Goal: Register for event/course

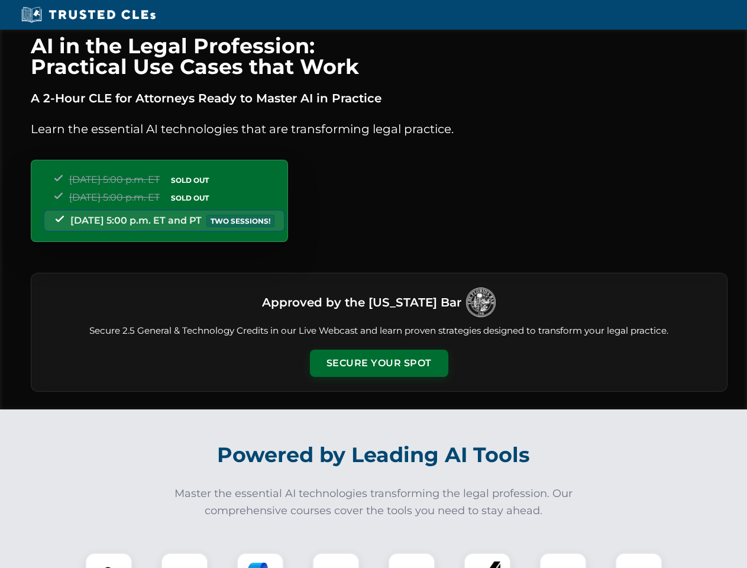
click at [378, 363] on button "Secure Your Spot" at bounding box center [379, 362] width 138 height 27
click at [109, 560] on img at bounding box center [109, 576] width 34 height 34
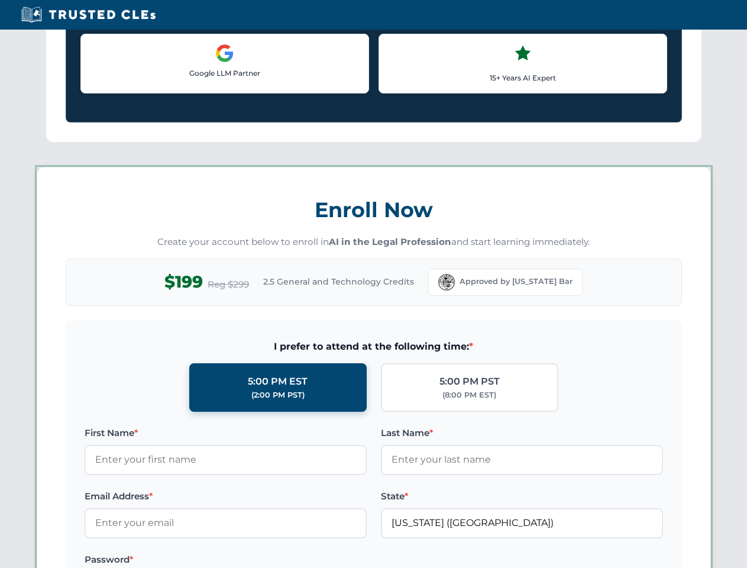
click at [260, 560] on label "Password *" at bounding box center [226, 559] width 282 height 14
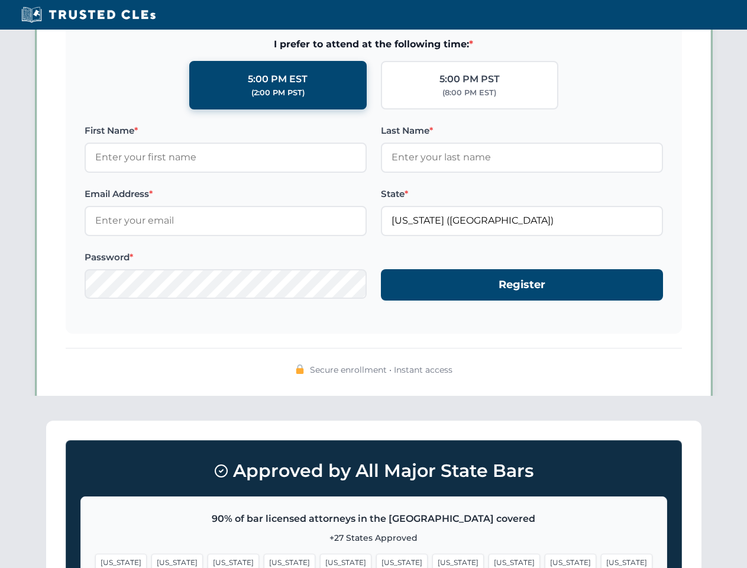
click at [545, 560] on span "[US_STATE]" at bounding box center [570, 561] width 51 height 17
